Goal: Register for event/course

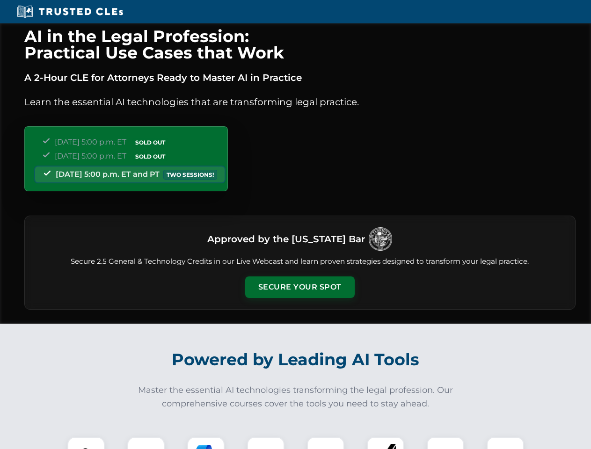
click at [300, 287] on button "Secure Your Spot" at bounding box center [300, 288] width 110 height 22
click at [86, 443] on img at bounding box center [86, 455] width 27 height 27
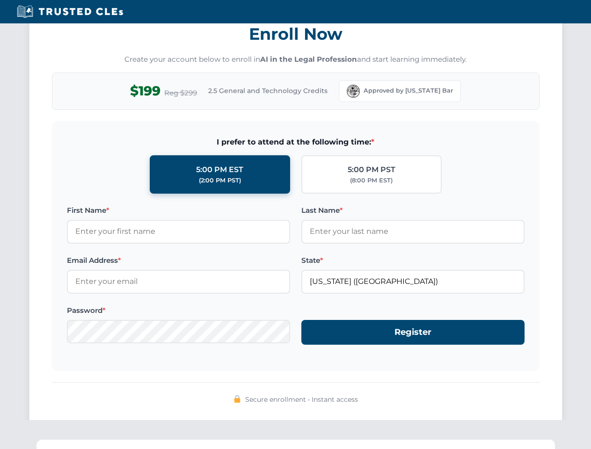
scroll to position [919, 0]
